Goal: Task Accomplishment & Management: Use online tool/utility

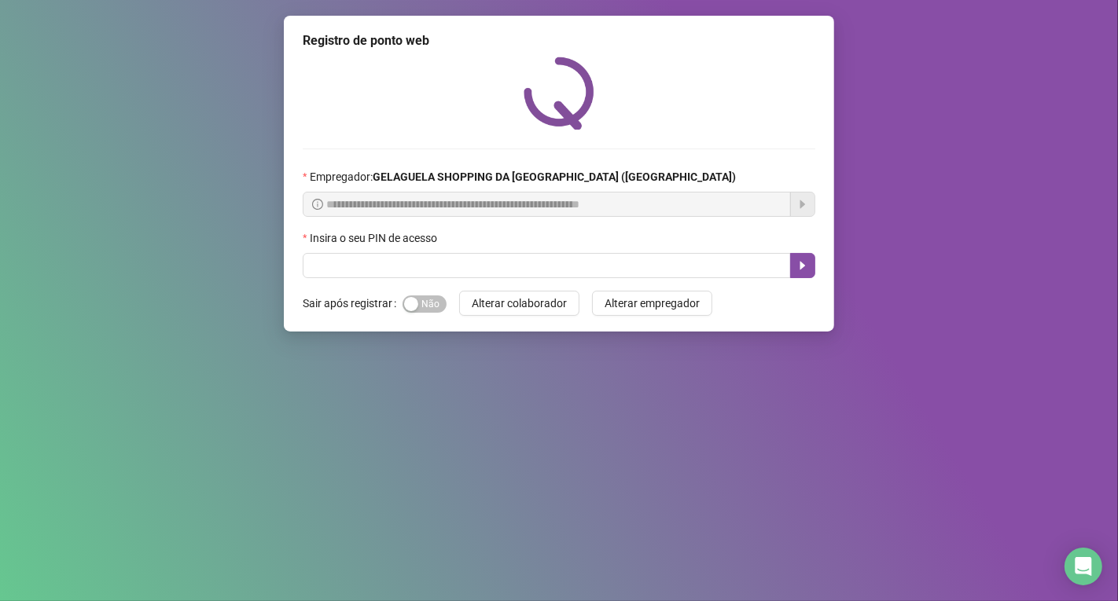
click at [347, 13] on div "**********" at bounding box center [559, 300] width 1118 height 601
click at [336, 266] on input "text" at bounding box center [547, 265] width 488 height 25
type input "*****"
click at [799, 263] on icon "caret-right" at bounding box center [802, 265] width 13 height 13
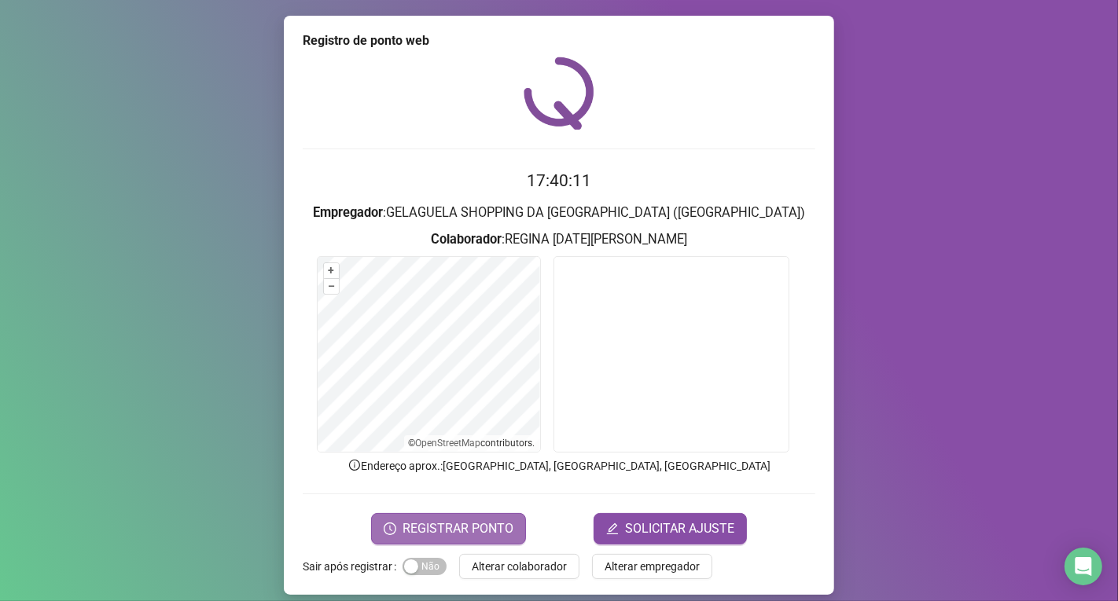
click at [481, 527] on span "REGISTRAR PONTO" at bounding box center [457, 529] width 111 height 19
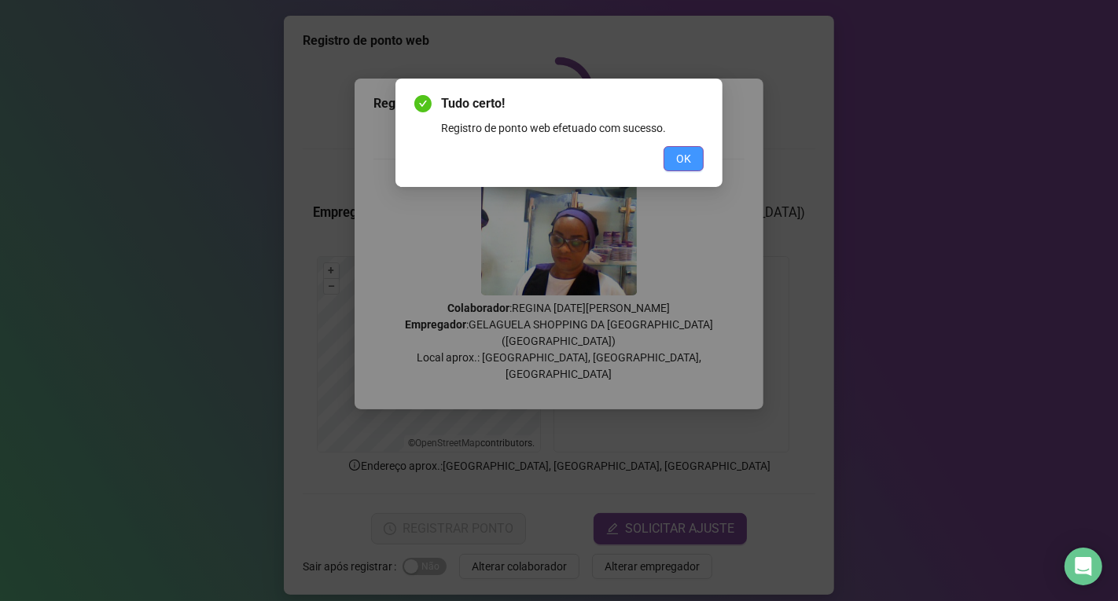
click at [680, 155] on span "OK" at bounding box center [683, 158] width 15 height 17
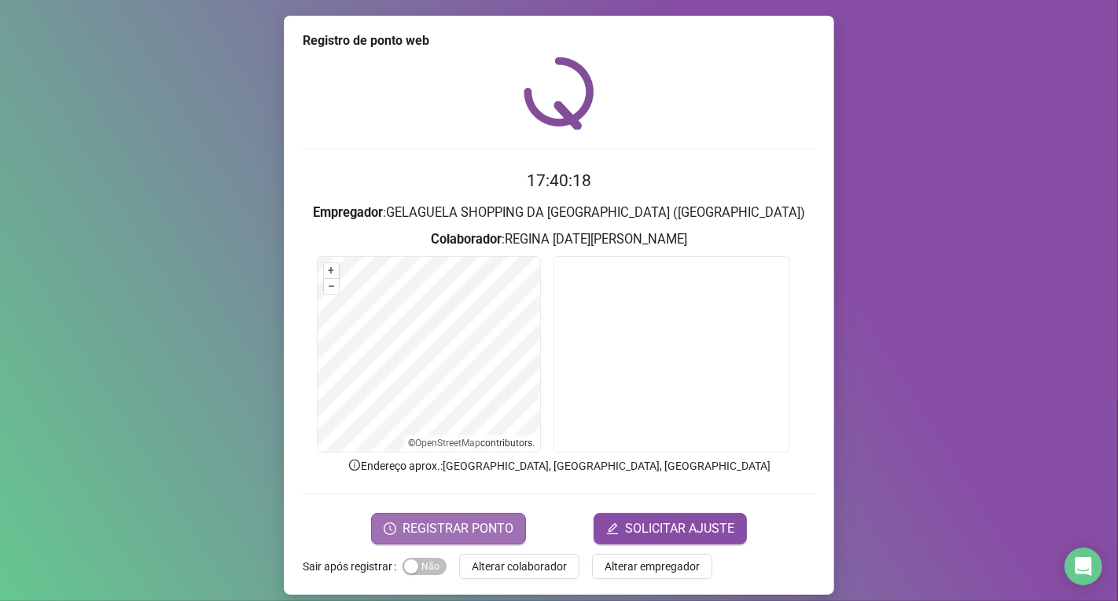
click at [465, 520] on span "REGISTRAR PONTO" at bounding box center [457, 529] width 111 height 19
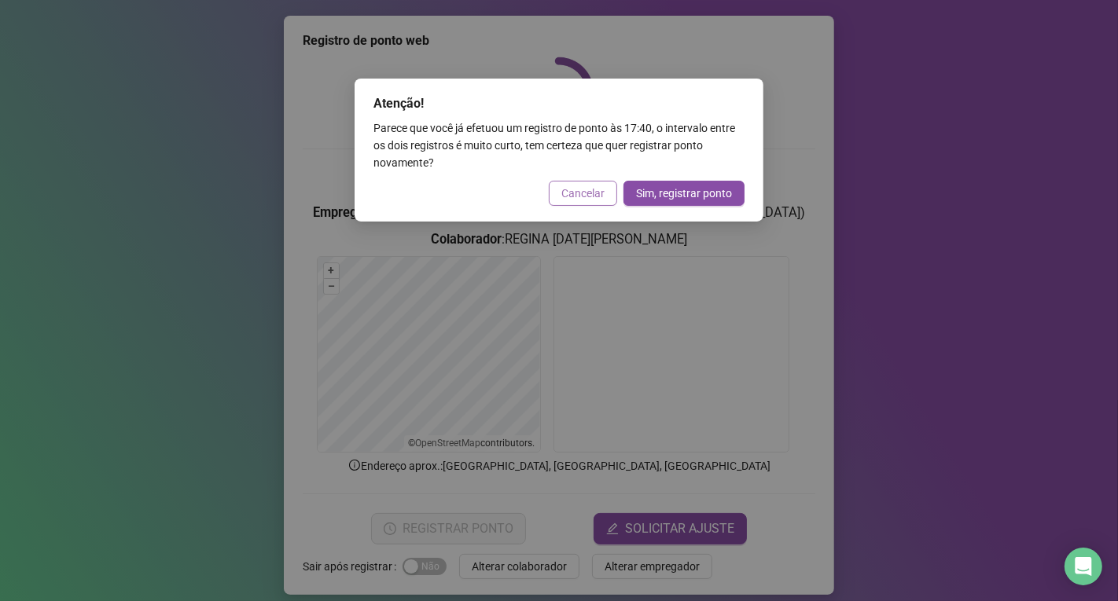
click at [582, 191] on span "Cancelar" at bounding box center [582, 193] width 43 height 17
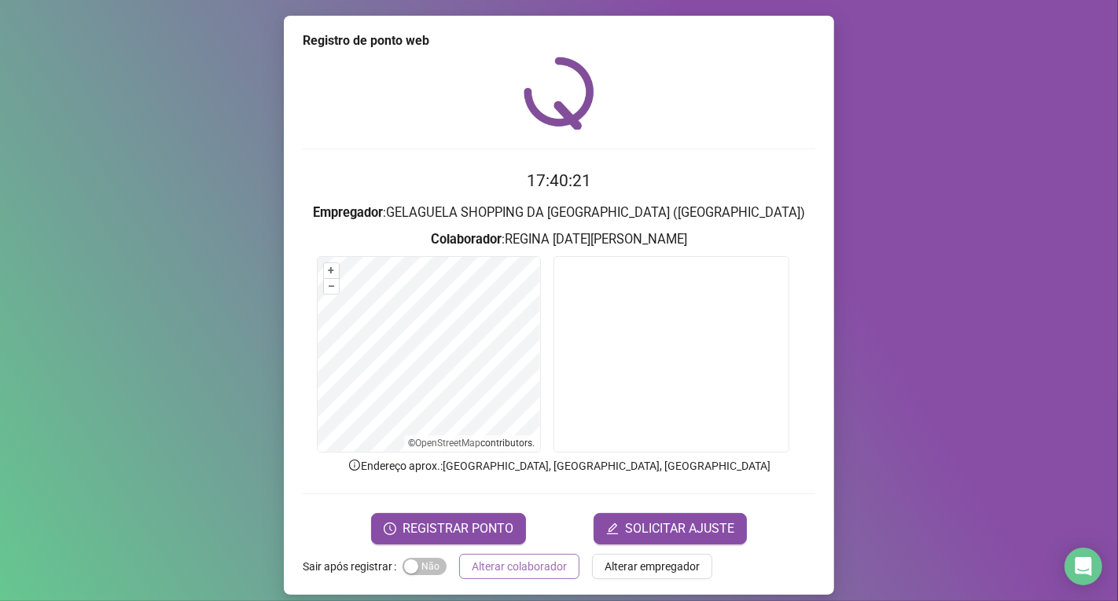
click at [531, 564] on span "Alterar colaborador" at bounding box center [519, 566] width 95 height 17
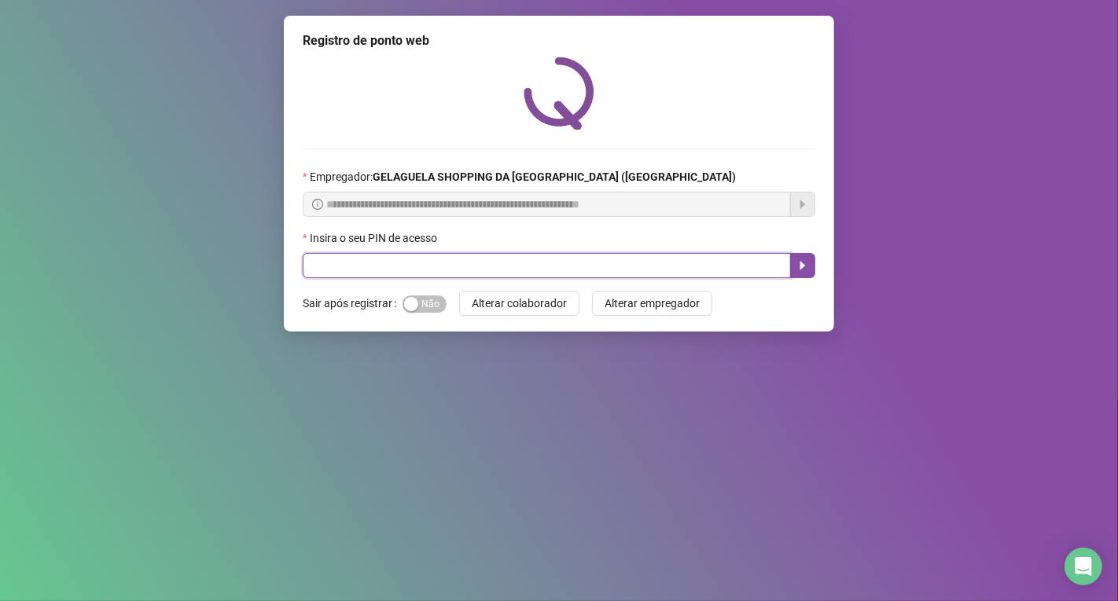
click at [401, 266] on input "text" at bounding box center [547, 265] width 488 height 25
type input "*****"
click at [802, 265] on icon "caret-right" at bounding box center [803, 266] width 6 height 9
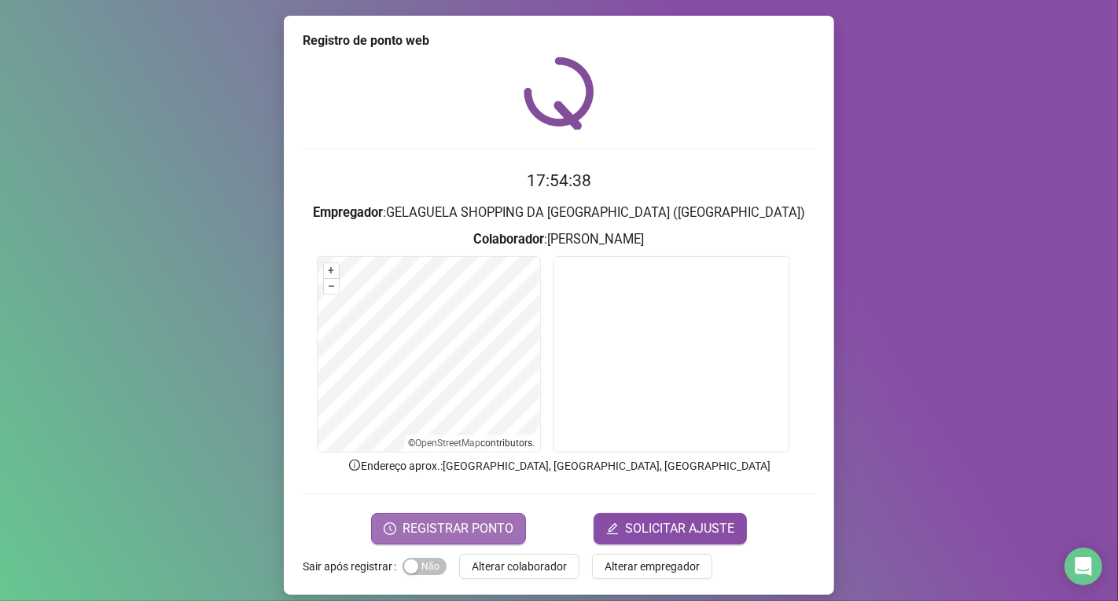
click at [433, 535] on span "REGISTRAR PONTO" at bounding box center [457, 529] width 111 height 19
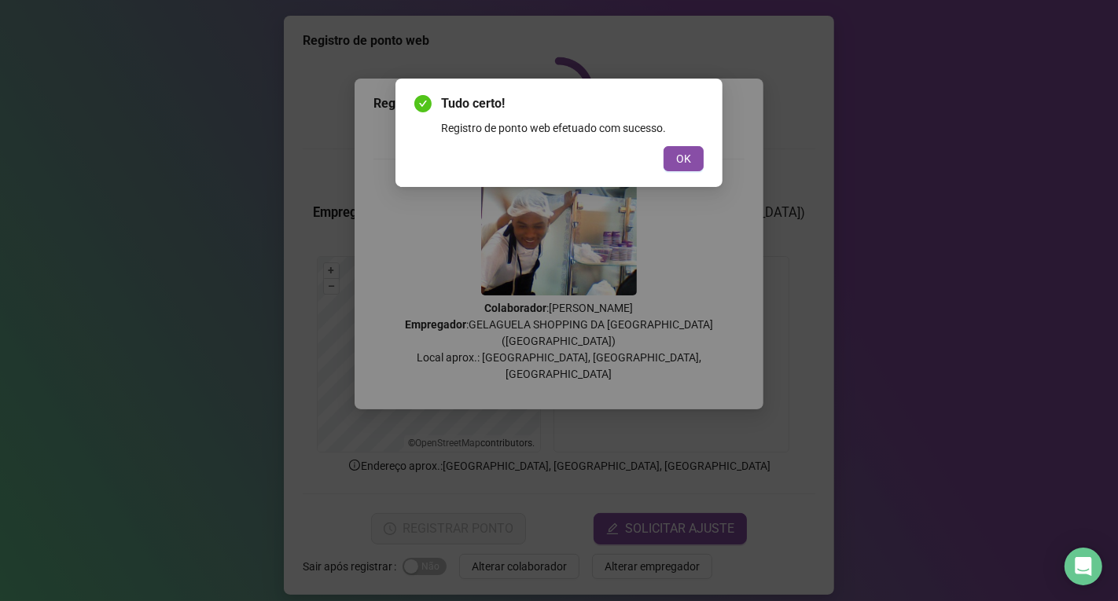
drag, startPoint x: 501, startPoint y: 244, endPoint x: 486, endPoint y: 206, distance: 41.3
drag, startPoint x: 485, startPoint y: 208, endPoint x: 940, endPoint y: 498, distance: 539.7
click at [940, 498] on div "Tudo certo! Registro de ponto web efetuado com sucesso. OK" at bounding box center [559, 300] width 1118 height 601
click at [662, 153] on div "OK" at bounding box center [558, 158] width 289 height 25
click at [681, 153] on span "OK" at bounding box center [683, 158] width 15 height 17
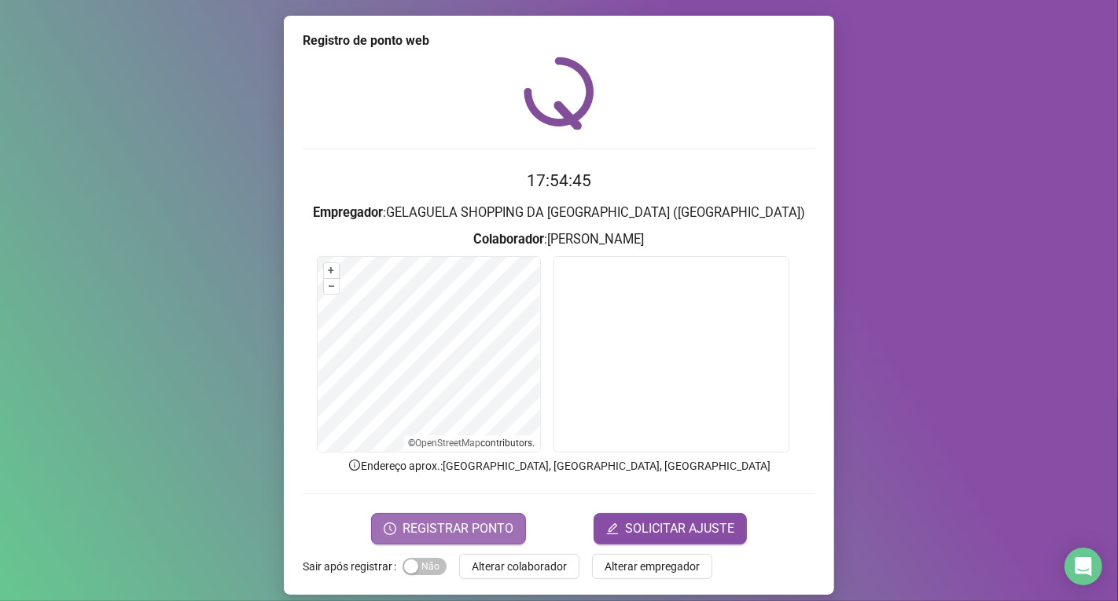
click at [461, 520] on span "REGISTRAR PONTO" at bounding box center [457, 529] width 111 height 19
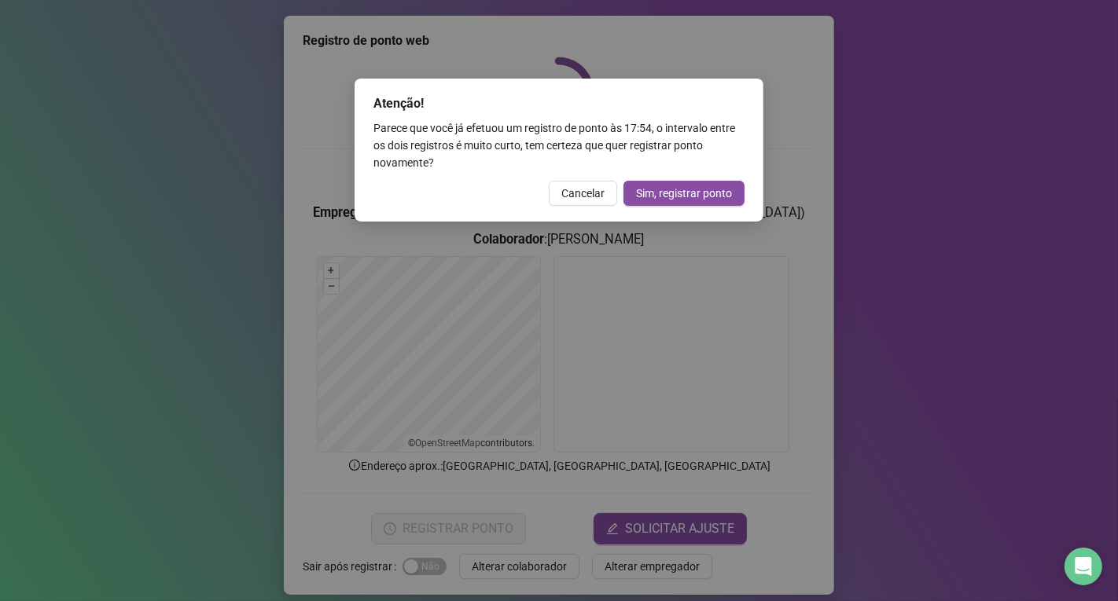
click at [841, 301] on div "Atenção! Parece que você já efetuou um registro de ponto às 17:54 , o intervalo…" at bounding box center [559, 300] width 1118 height 601
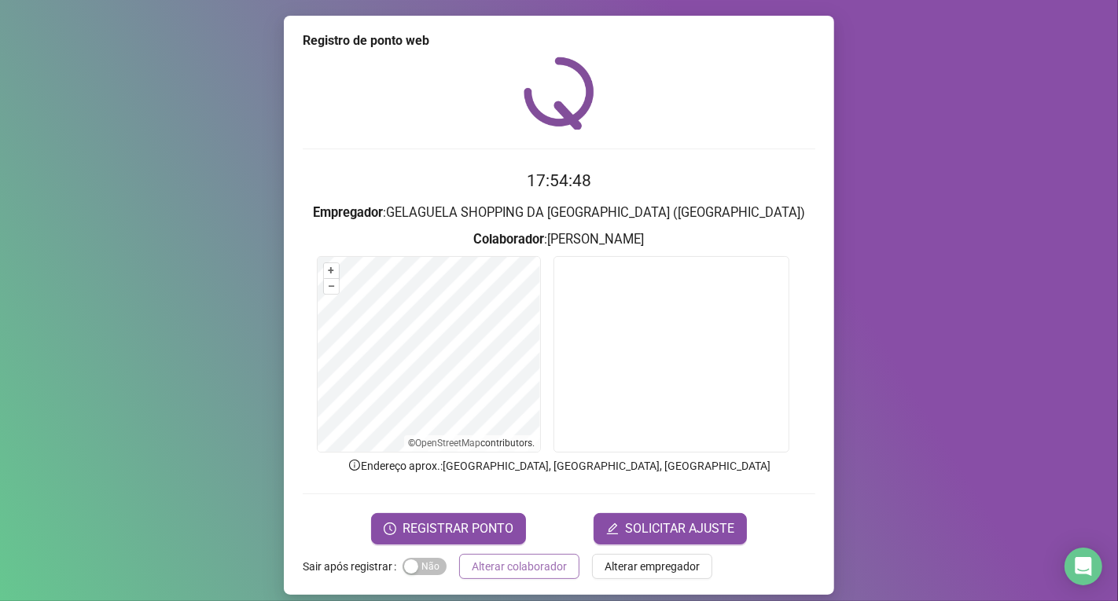
click at [516, 575] on button "Alterar colaborador" at bounding box center [519, 566] width 120 height 25
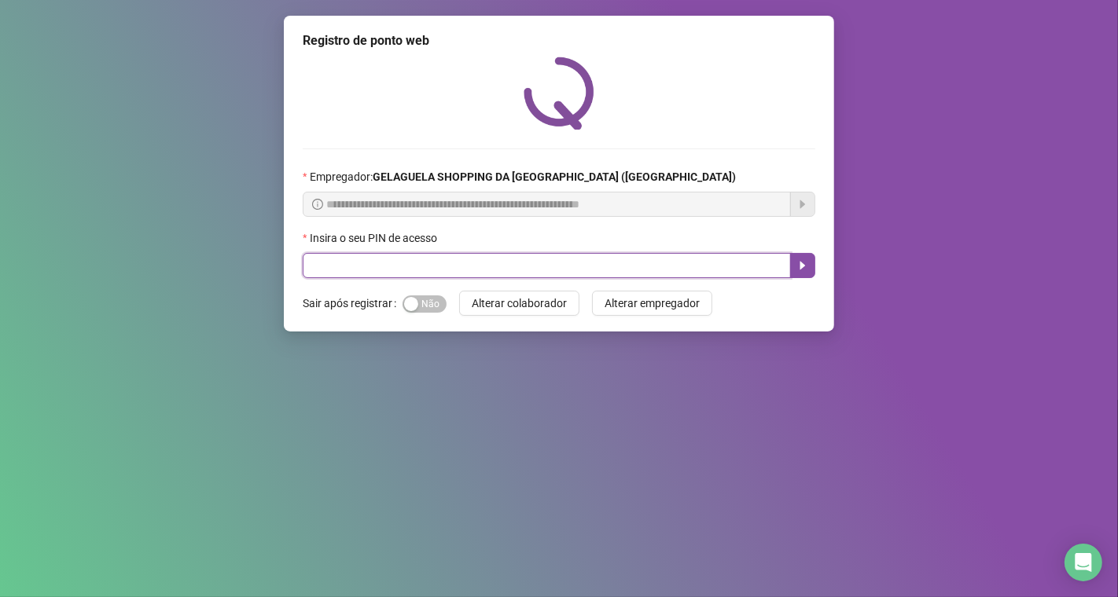
click at [562, 270] on input "text" at bounding box center [547, 265] width 488 height 25
type input "*****"
click at [799, 278] on button "button" at bounding box center [802, 265] width 25 height 25
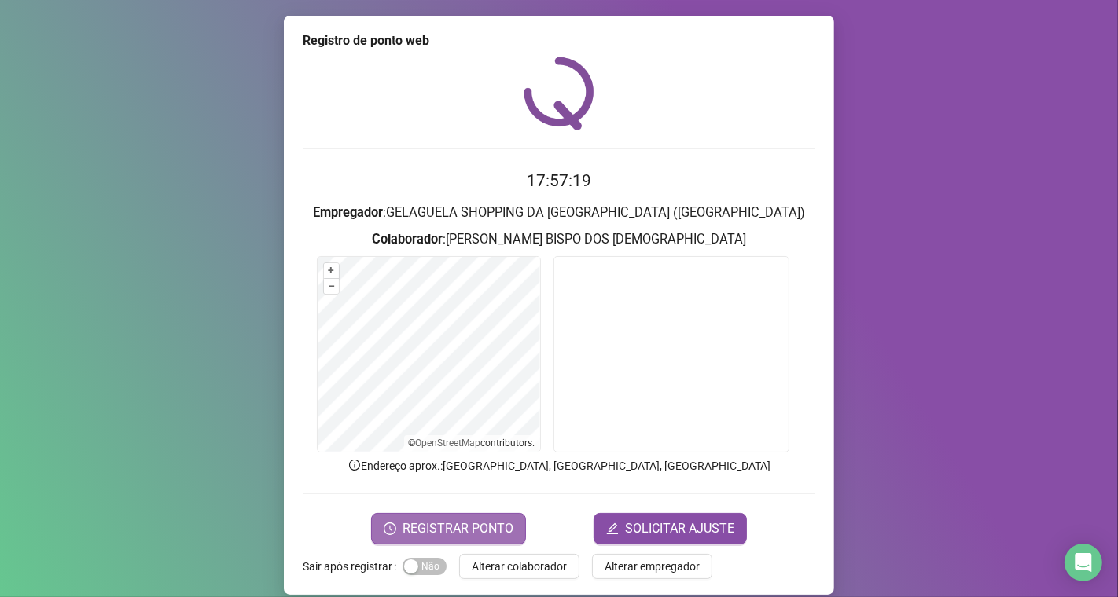
click at [490, 527] on span "REGISTRAR PONTO" at bounding box center [457, 529] width 111 height 19
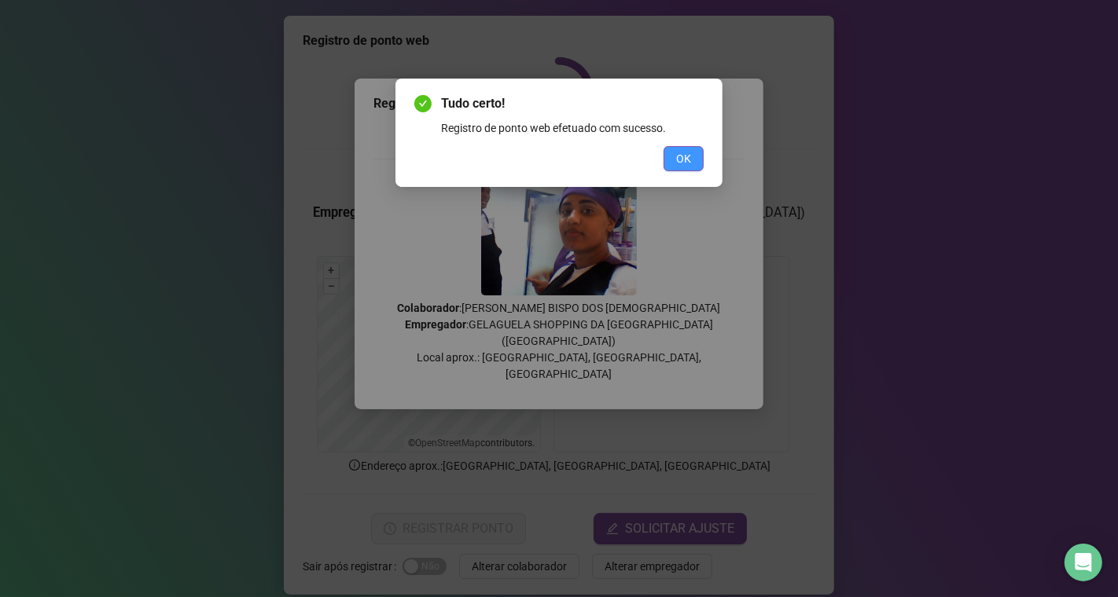
click at [684, 152] on span "OK" at bounding box center [683, 158] width 15 height 17
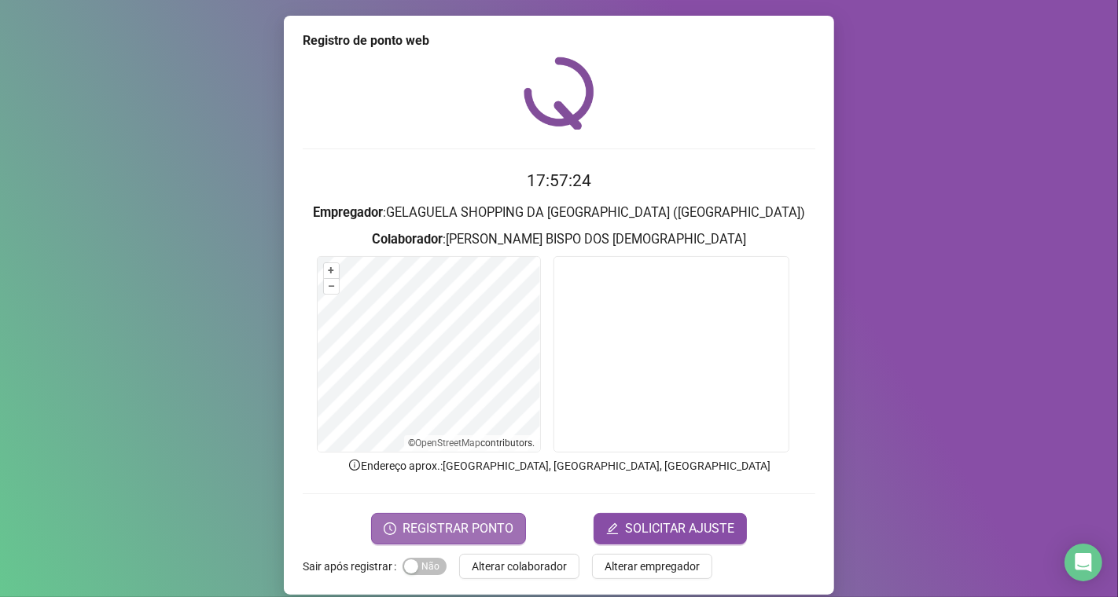
click at [439, 528] on span "REGISTRAR PONTO" at bounding box center [457, 529] width 111 height 19
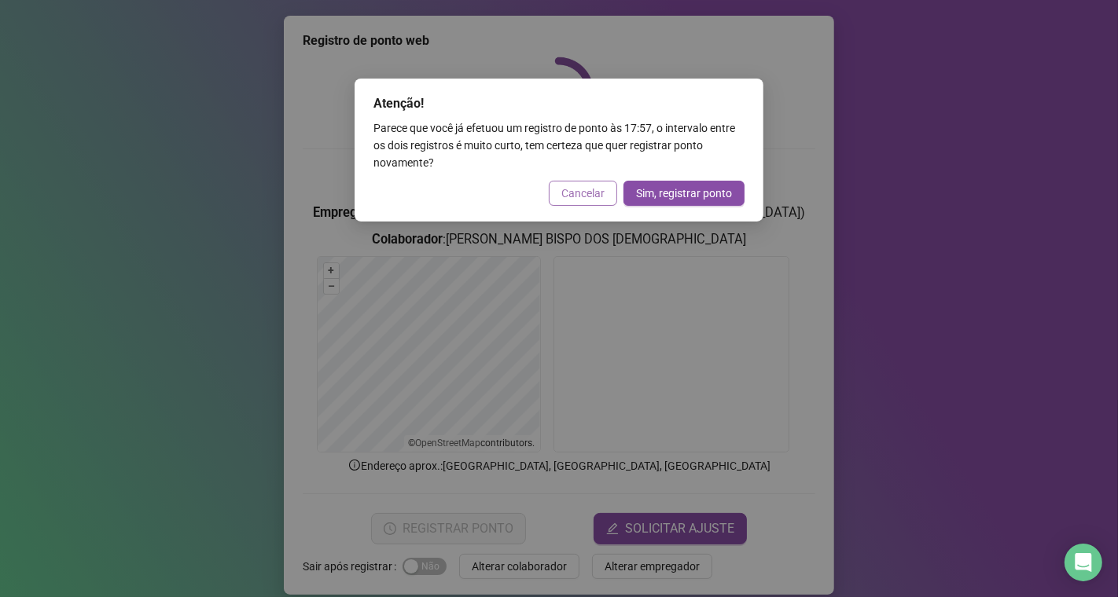
click at [578, 197] on span "Cancelar" at bounding box center [582, 193] width 43 height 17
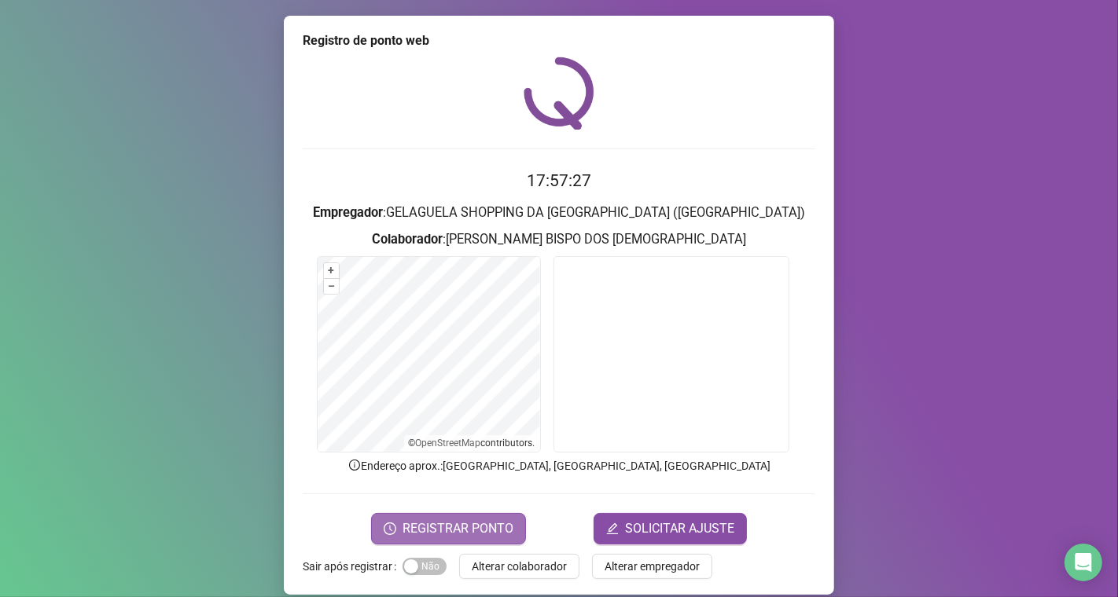
click at [509, 530] on button "REGISTRAR PONTO" at bounding box center [448, 528] width 155 height 31
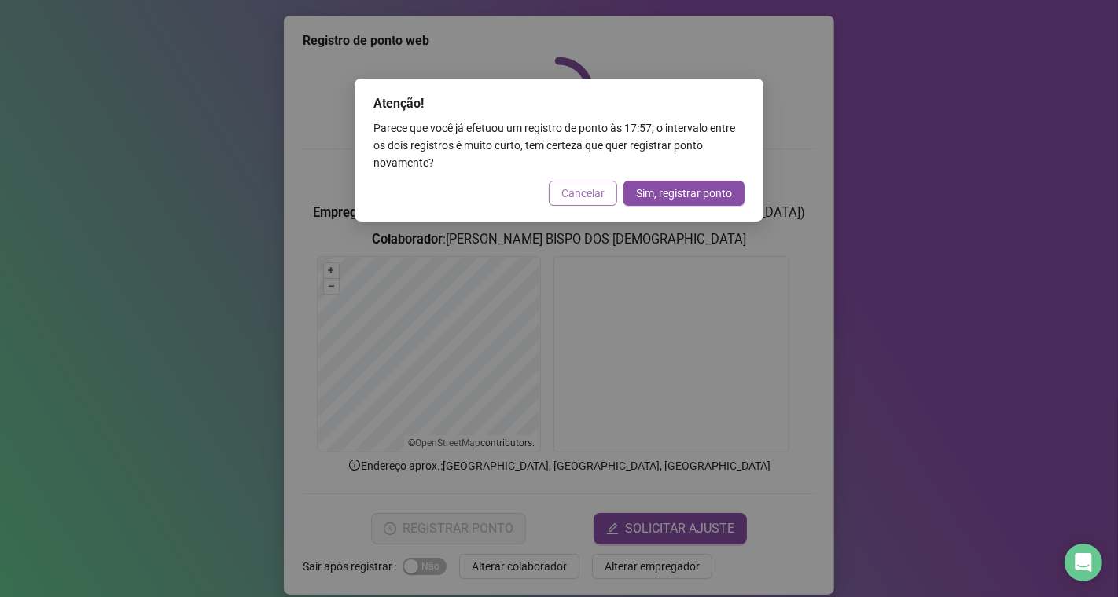
click at [585, 185] on span "Cancelar" at bounding box center [582, 193] width 43 height 17
click at [585, 185] on div "Atenção! Parece que você já efetuou um registro de ponto às 17:57 , o intervalo…" at bounding box center [559, 298] width 1118 height 597
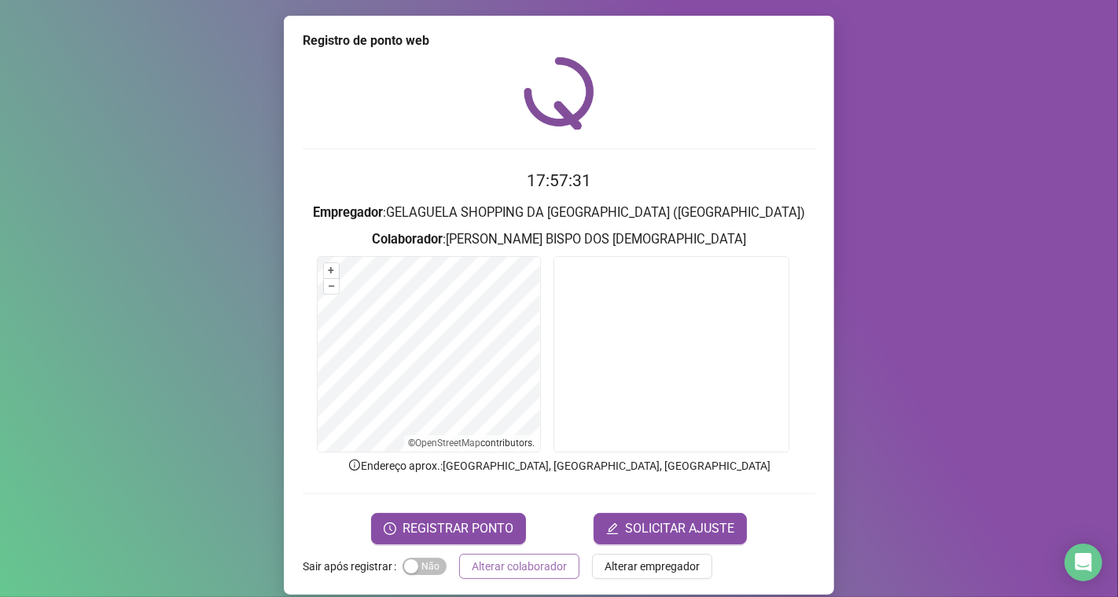
click at [527, 571] on span "Alterar colaborador" at bounding box center [519, 566] width 95 height 17
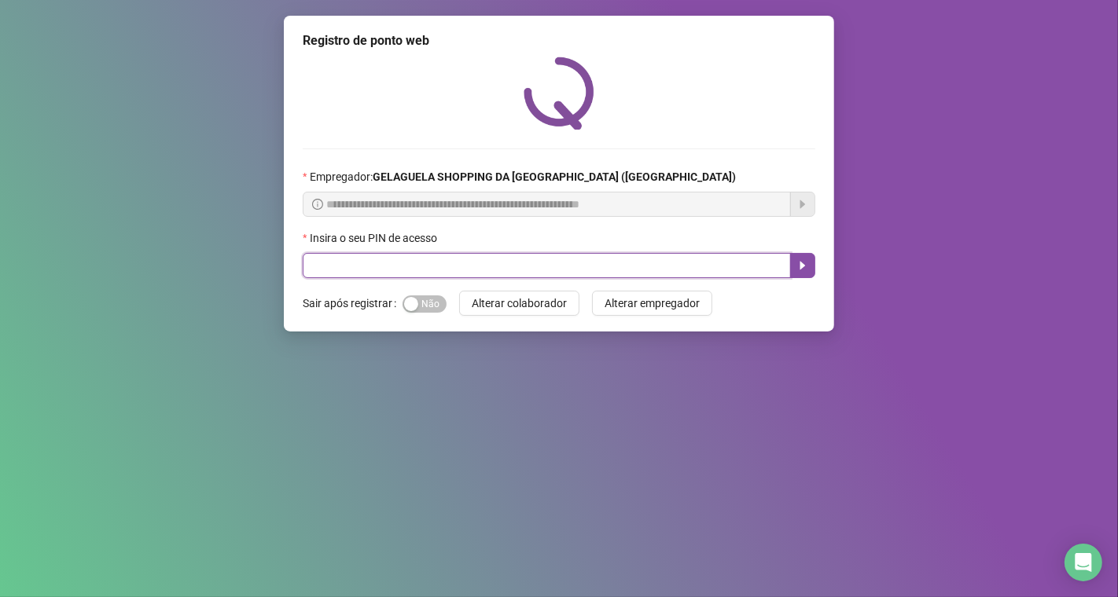
click at [381, 276] on input "text" at bounding box center [547, 265] width 488 height 25
type input "*****"
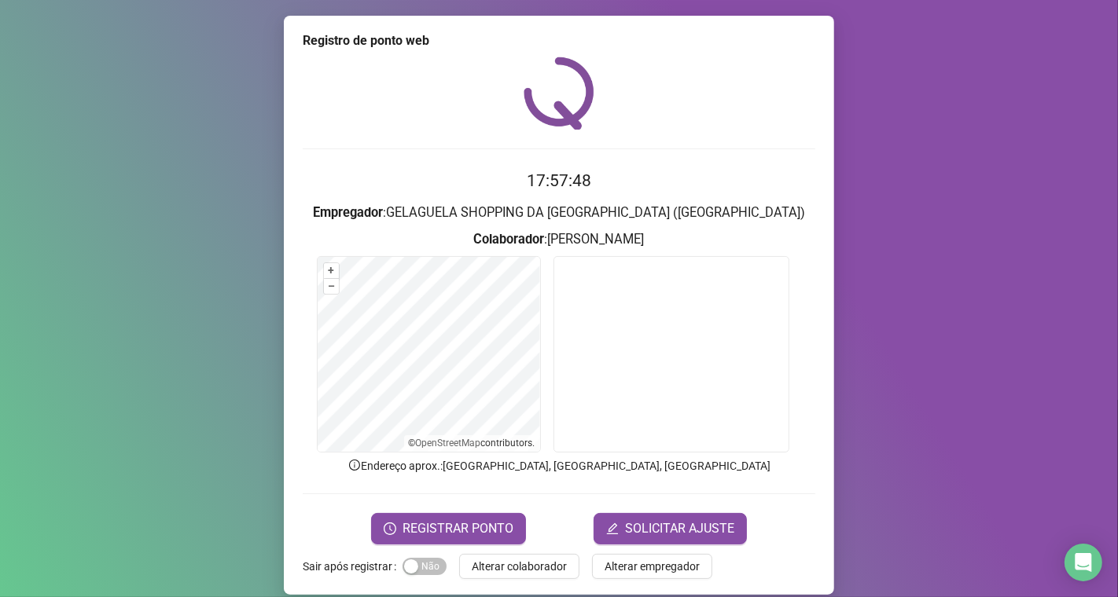
scroll to position [16, 0]
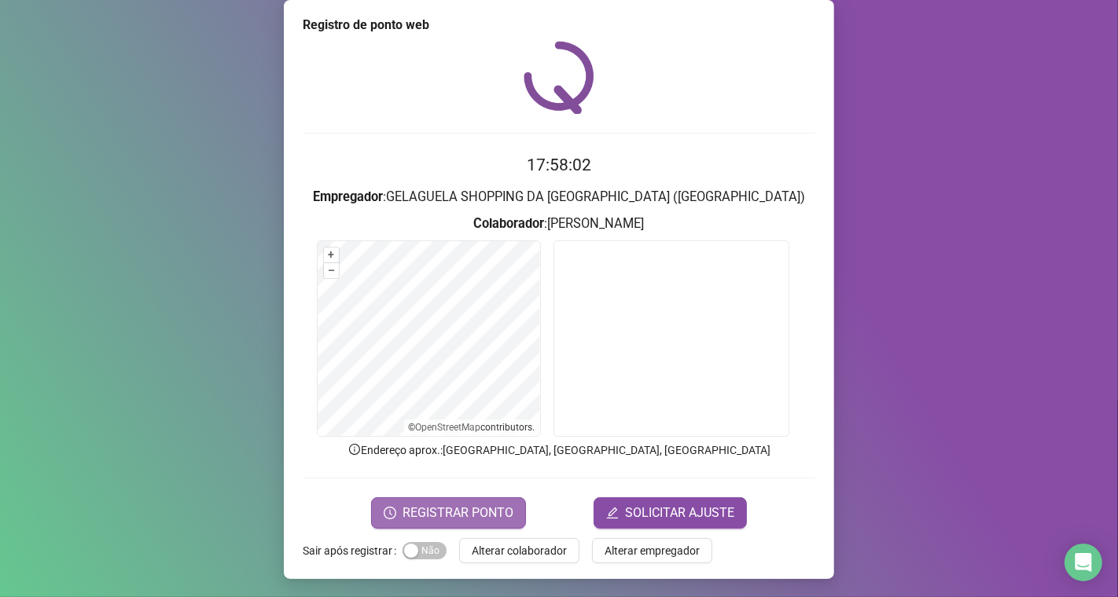
click at [464, 498] on button "REGISTRAR PONTO" at bounding box center [448, 513] width 155 height 31
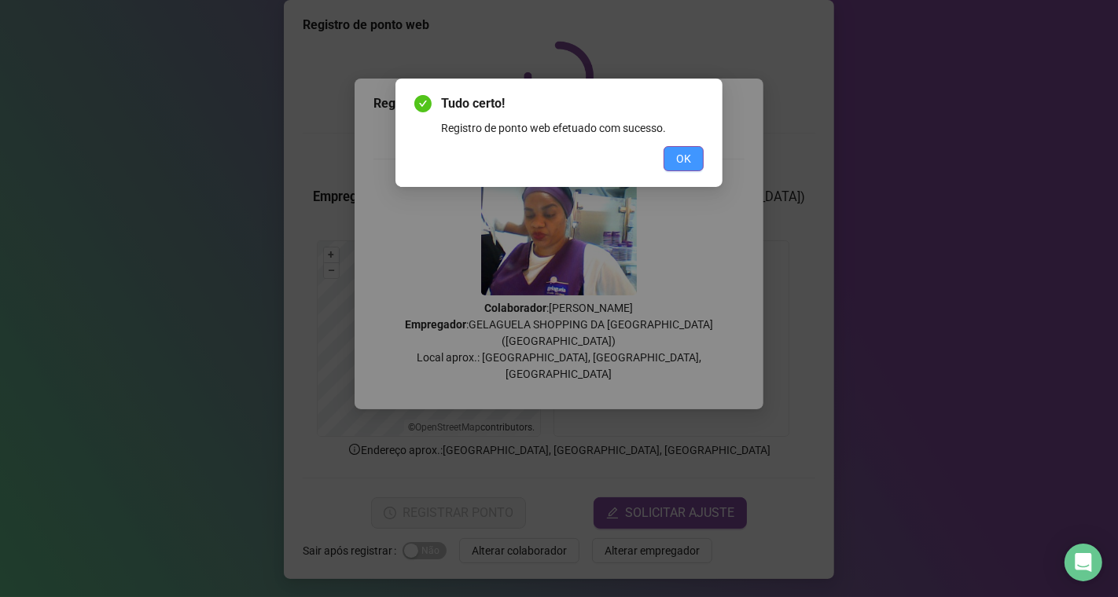
click at [696, 167] on button "OK" at bounding box center [683, 158] width 40 height 25
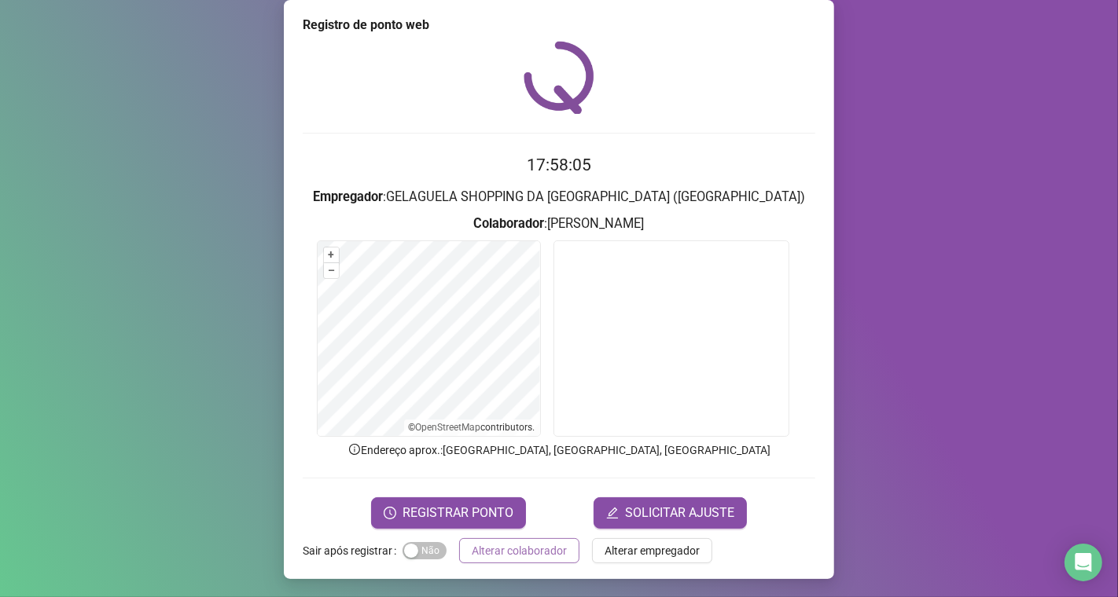
click at [547, 551] on span "Alterar colaborador" at bounding box center [519, 550] width 95 height 17
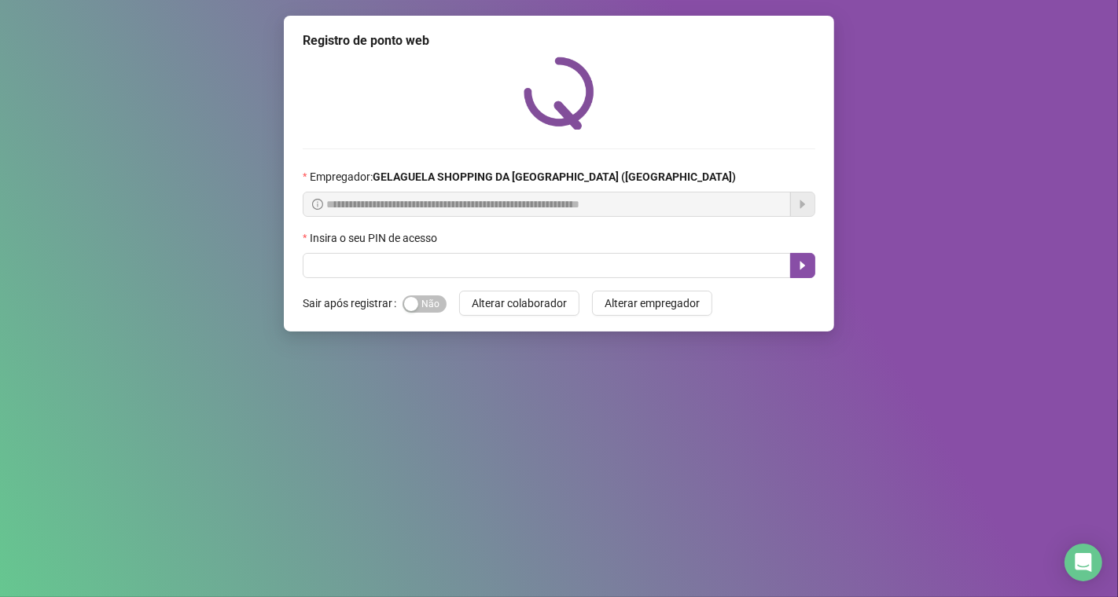
scroll to position [0, 0]
